Goal: Task Accomplishment & Management: Complete application form

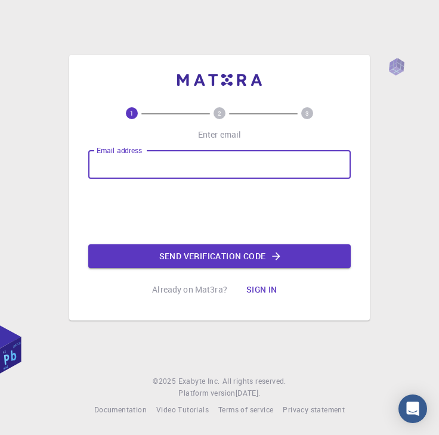
click at [257, 163] on input "Email address" at bounding box center [219, 164] width 262 height 29
click at [217, 165] on input "Email address" at bounding box center [219, 164] width 262 height 29
type input "[EMAIL_ADDRESS][DOMAIN_NAME]"
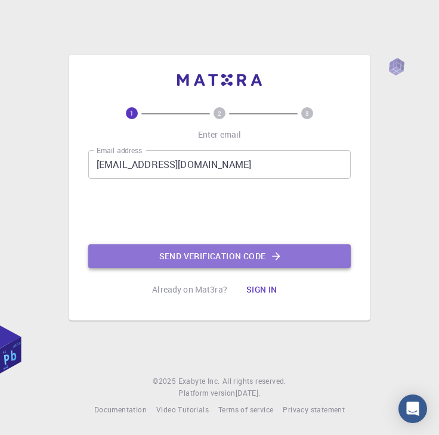
click at [155, 250] on button "Send verification code" at bounding box center [219, 256] width 262 height 24
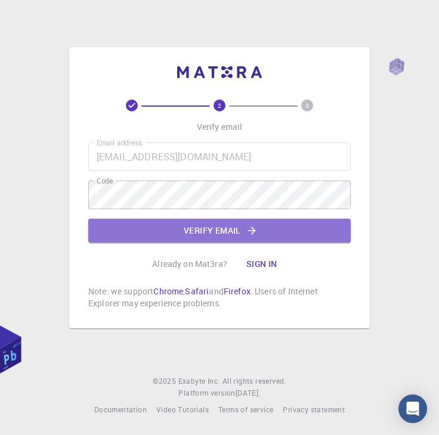
click at [181, 222] on button "Verify email" at bounding box center [219, 231] width 262 height 24
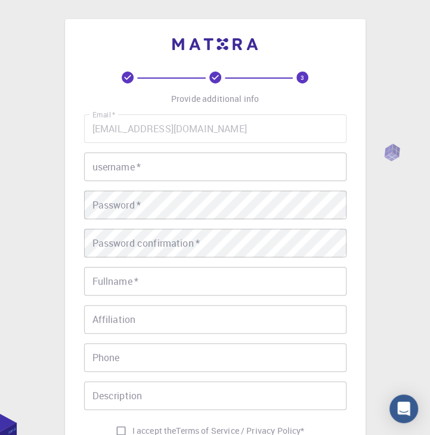
click at [179, 158] on input "username   *" at bounding box center [215, 167] width 262 height 29
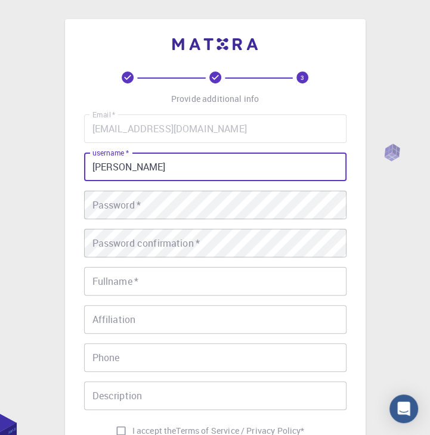
type input "[PERSON_NAME]"
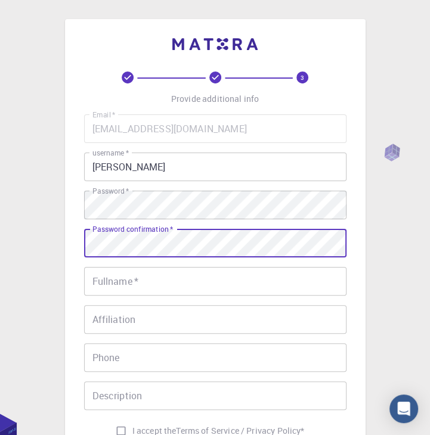
click at [167, 279] on input "Fullname   *" at bounding box center [215, 281] width 262 height 29
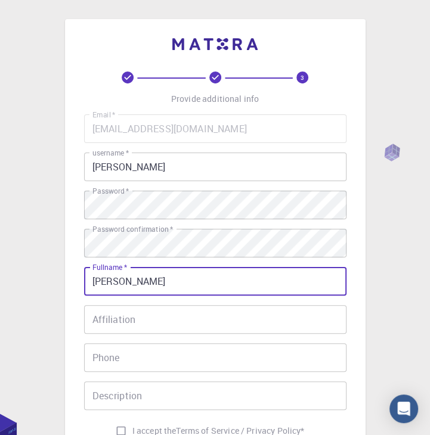
type input "[PERSON_NAME]"
click at [158, 326] on input "Affiliation" at bounding box center [215, 319] width 262 height 29
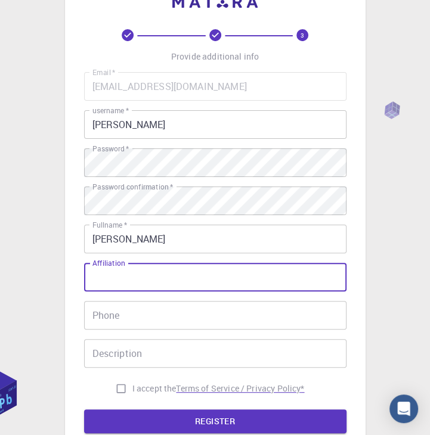
scroll to position [119, 0]
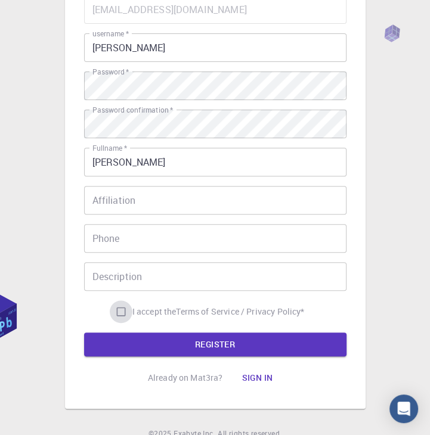
click at [120, 312] on input "I accept the Terms of Service / Privacy Policy *" at bounding box center [121, 311] width 23 height 23
checkbox input "true"
click at [133, 338] on button "REGISTER" at bounding box center [215, 344] width 262 height 24
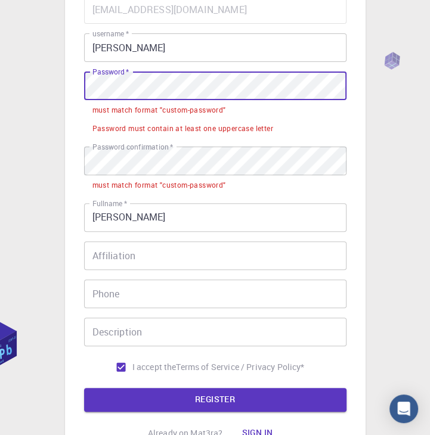
click at [78, 75] on div "3 Provide additional info Email   * [EMAIL_ADDRESS][DOMAIN_NAME] Email   * user…" at bounding box center [215, 182] width 300 height 564
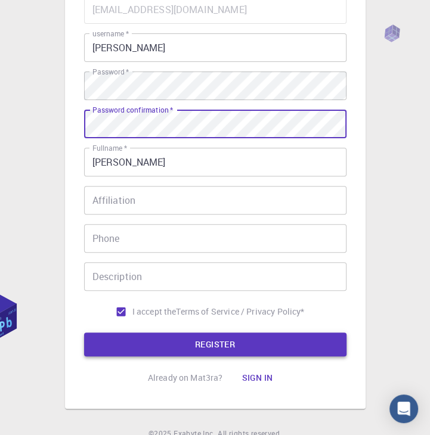
click at [201, 346] on button "REGISTER" at bounding box center [215, 344] width 262 height 24
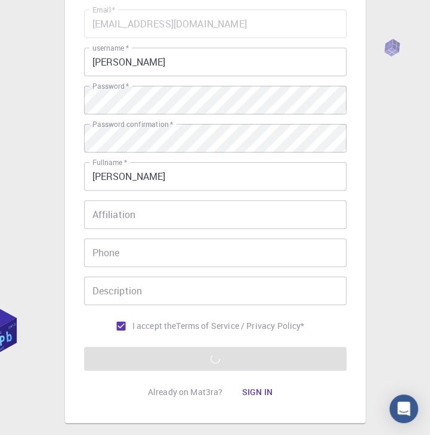
scroll to position [172, 0]
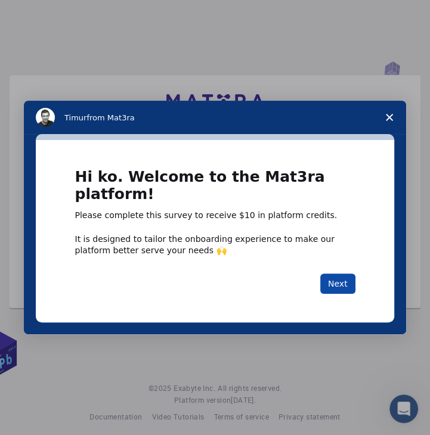
click at [338, 284] on button "Next" at bounding box center [337, 284] width 35 height 20
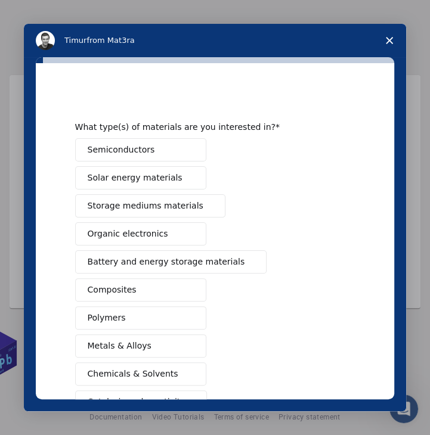
click at [156, 153] on button "Semiconductors" at bounding box center [140, 149] width 131 height 23
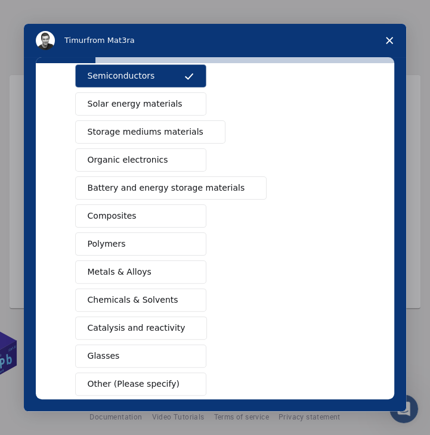
scroll to position [137, 0]
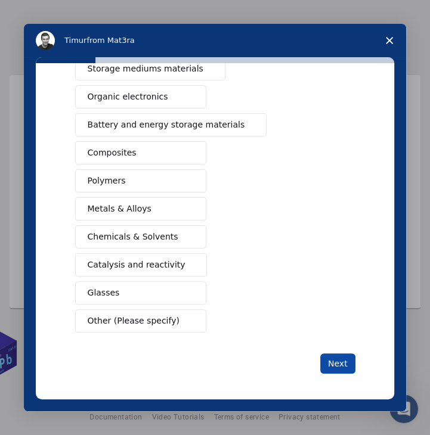
click at [343, 368] on button "Next" at bounding box center [337, 363] width 35 height 20
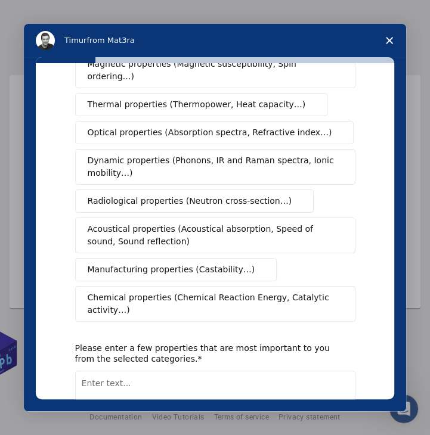
scroll to position [0, 0]
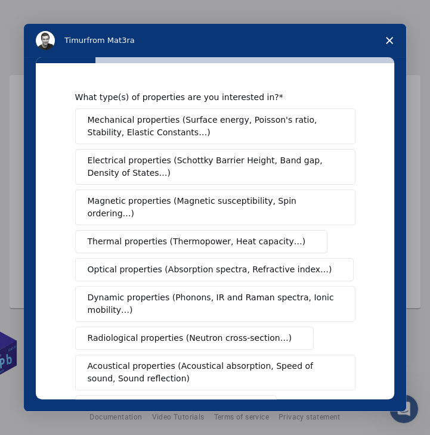
click at [393, 40] on span "Close survey" at bounding box center [388, 40] width 33 height 33
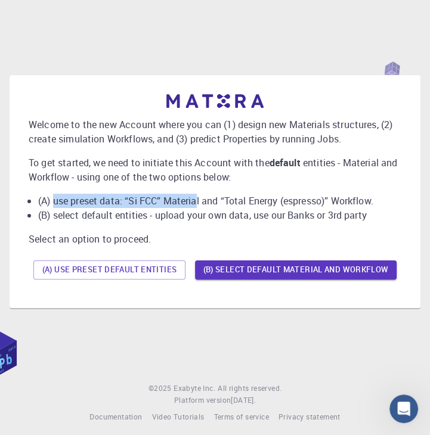
drag, startPoint x: 52, startPoint y: 203, endPoint x: 203, endPoint y: 204, distance: 150.8
click at [203, 204] on li "(A) use preset data: “Si FCC” Material and “Total Energy (espresso)” Workflow." at bounding box center [219, 201] width 363 height 14
click at [237, 207] on li "(A) use preset data: “Si FCC” Material and “Total Energy (espresso)” Workflow." at bounding box center [219, 201] width 363 height 14
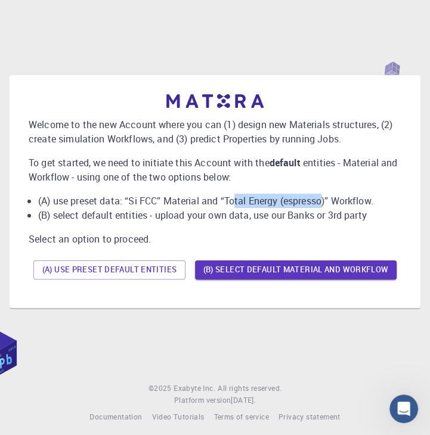
drag, startPoint x: 236, startPoint y: 201, endPoint x: 326, endPoint y: 203, distance: 90.0
click at [326, 203] on li "(A) use preset data: “Si FCC” Material and “Total Energy (espresso)” Workflow." at bounding box center [219, 201] width 363 height 14
click at [338, 204] on li "(A) use preset data: “Si FCC” Material and “Total Energy (espresso)” Workflow." at bounding box center [219, 201] width 363 height 14
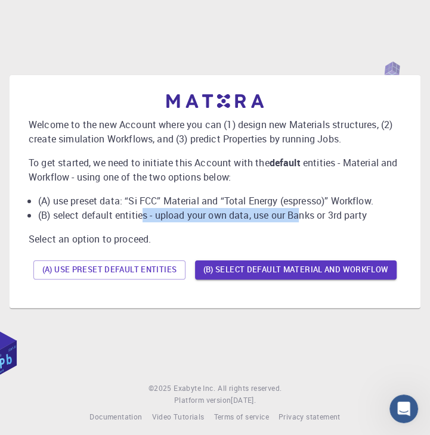
drag, startPoint x: 141, startPoint y: 213, endPoint x: 306, endPoint y: 217, distance: 165.1
click at [301, 215] on li "(B) select default entities - upload your own data, use our Banks or 3rd party" at bounding box center [219, 215] width 363 height 14
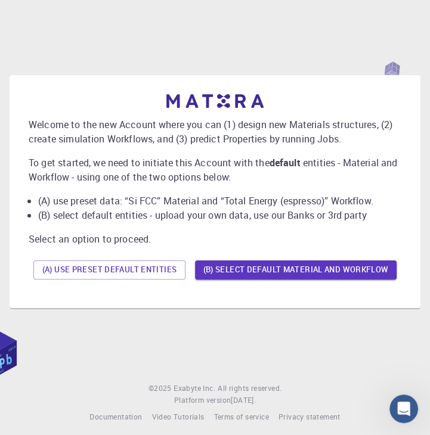
click at [335, 220] on li "(B) select default entities - upload your own data, use our Banks or 3rd party" at bounding box center [219, 215] width 363 height 14
drag, startPoint x: 243, startPoint y: 210, endPoint x: 360, endPoint y: 214, distance: 116.9
click at [360, 214] on li "(B) select default entities - upload your own data, use our Banks or 3rd party" at bounding box center [219, 215] width 363 height 14
click at [375, 217] on li "(B) select default entities - upload your own data, use our Banks or 3rd party" at bounding box center [219, 215] width 363 height 14
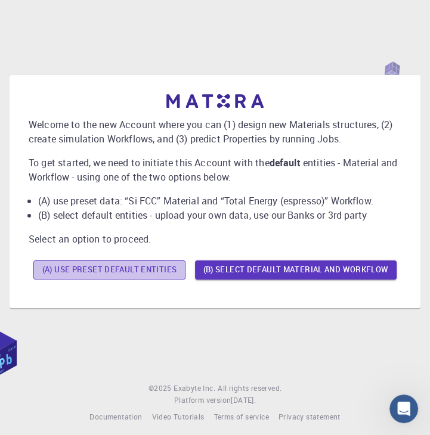
click at [129, 268] on button "(A) Use preset default entities" at bounding box center [109, 269] width 152 height 19
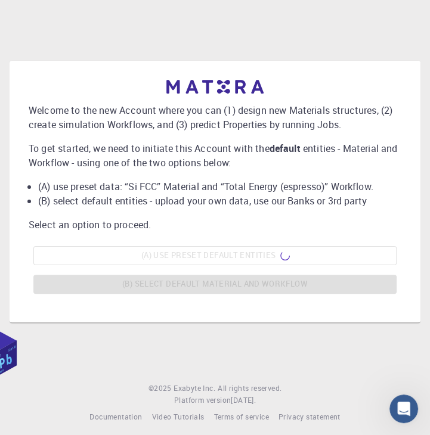
click at [162, 262] on div "(A) Use preset default entities (B) Select default material and workflow" at bounding box center [215, 269] width 372 height 57
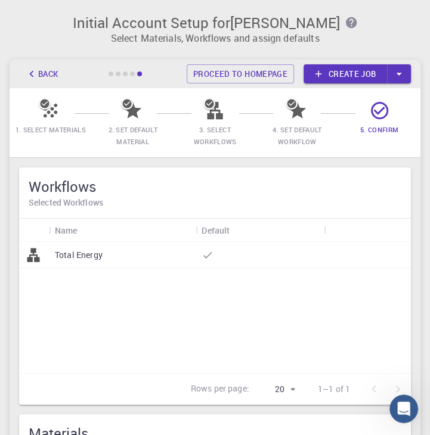
click at [345, 21] on icon "button" at bounding box center [350, 22] width 11 height 11
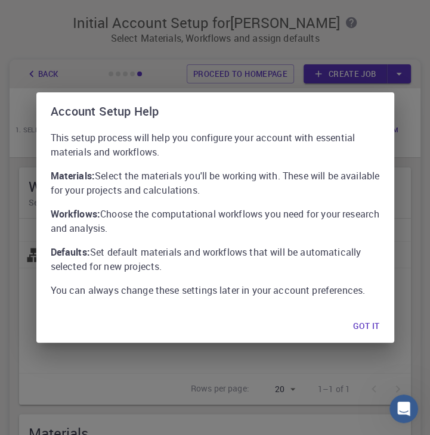
click at [360, 330] on button "Got it" at bounding box center [365, 326] width 45 height 24
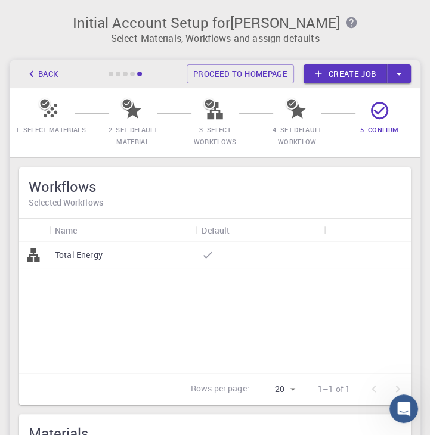
click at [48, 82] on button "Back" at bounding box center [41, 73] width 45 height 19
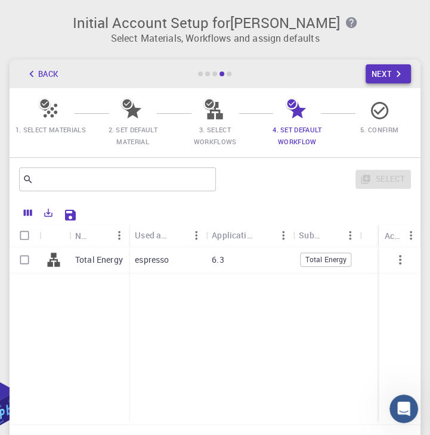
click at [403, 73] on icon "button" at bounding box center [397, 73] width 13 height 13
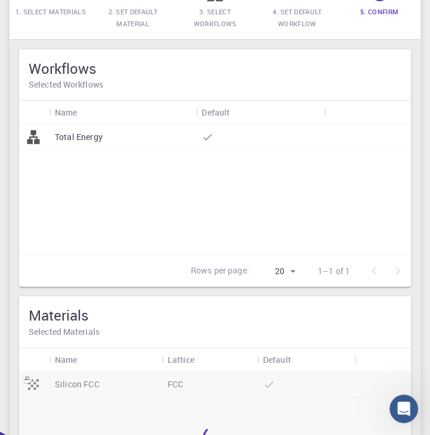
scroll to position [179, 0]
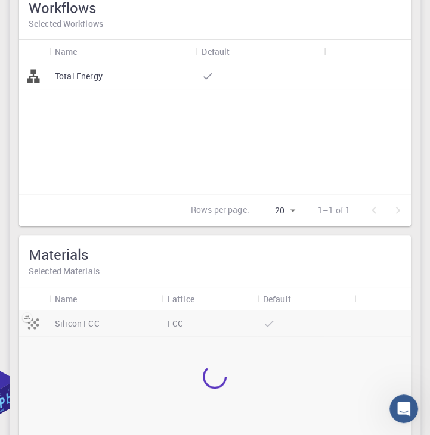
click at [215, 81] on div at bounding box center [259, 76] width 128 height 26
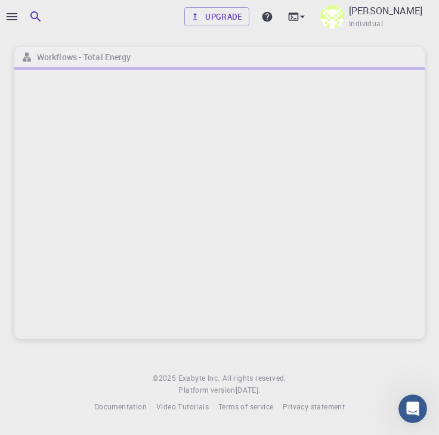
click at [17, 15] on icon "button" at bounding box center [12, 17] width 14 height 14
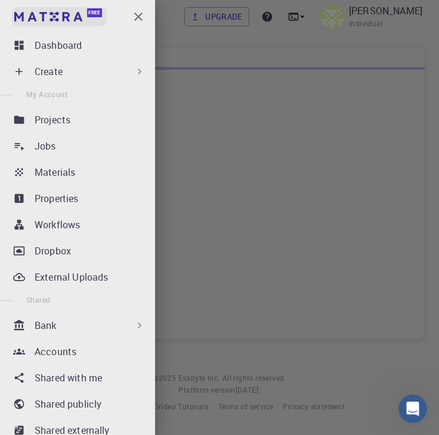
click at [74, 15] on img at bounding box center [48, 17] width 68 height 10
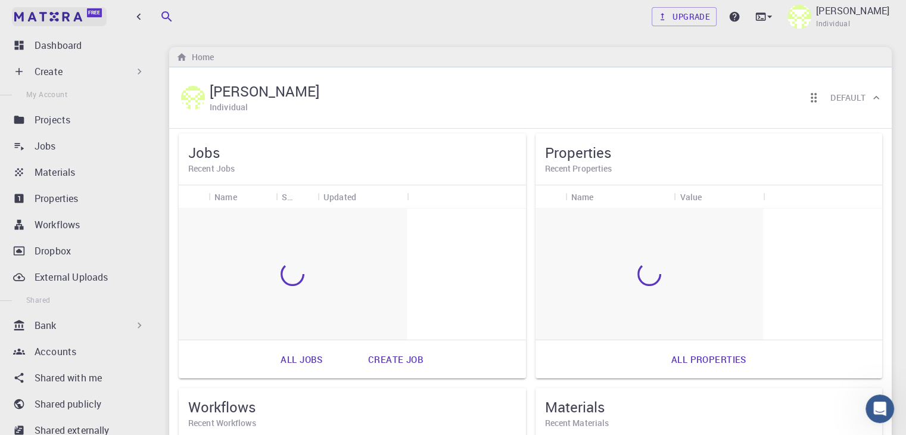
click at [57, 14] on img at bounding box center [48, 17] width 68 height 10
click at [61, 13] on img at bounding box center [48, 17] width 68 height 10
click at [56, 117] on p "Projects" at bounding box center [53, 120] width 36 height 14
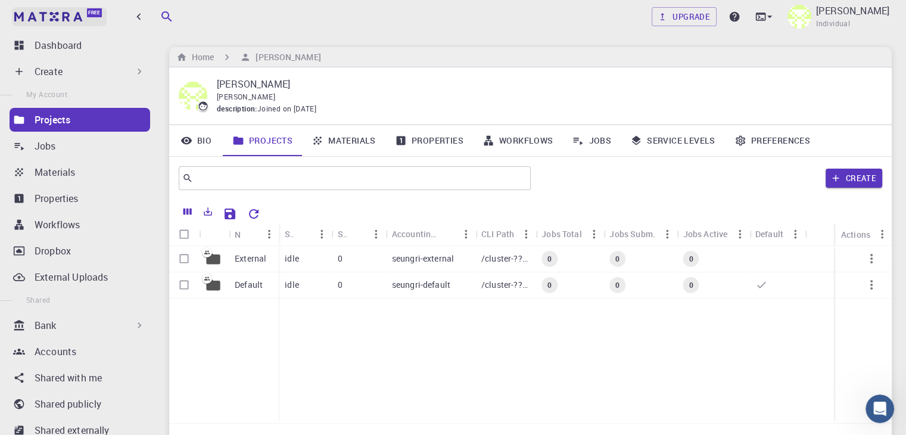
click at [43, 20] on img at bounding box center [48, 17] width 68 height 10
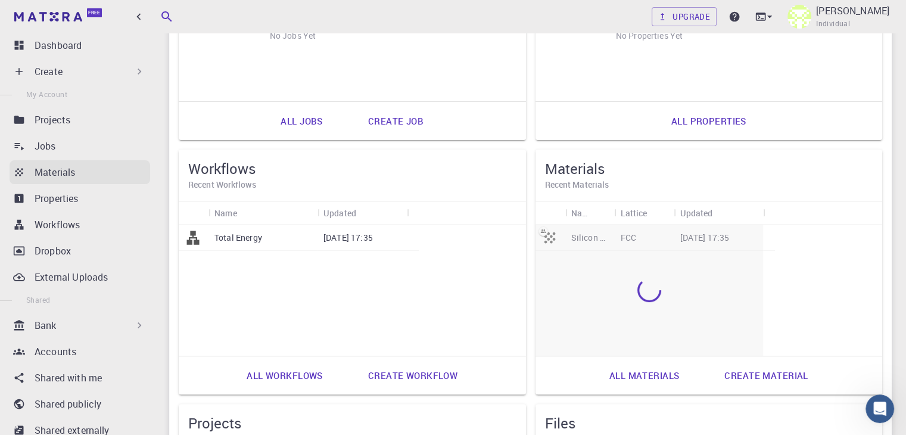
click at [86, 168] on div "Materials" at bounding box center [93, 172] width 116 height 14
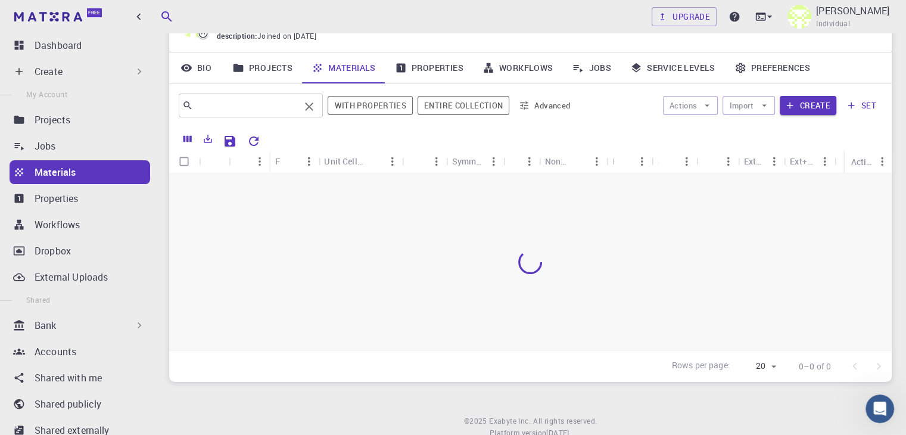
scroll to position [52, 0]
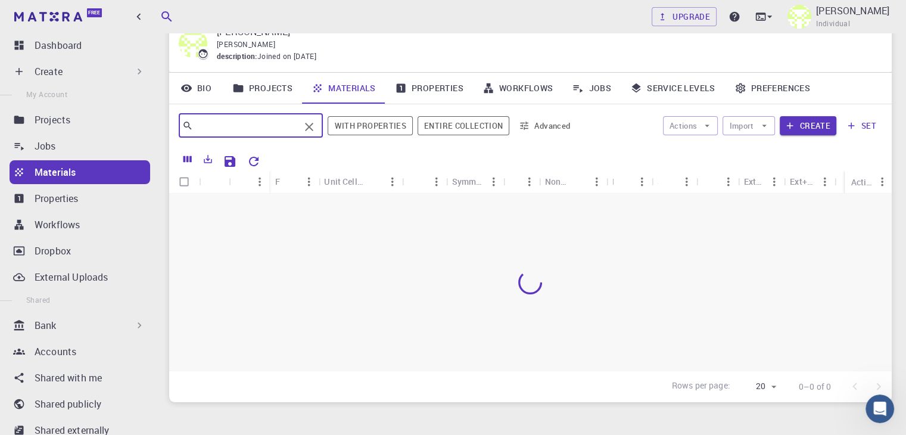
click at [253, 124] on input "text" at bounding box center [246, 125] width 107 height 17
type input "LiCoO2"
